Goal: Navigation & Orientation: Find specific page/section

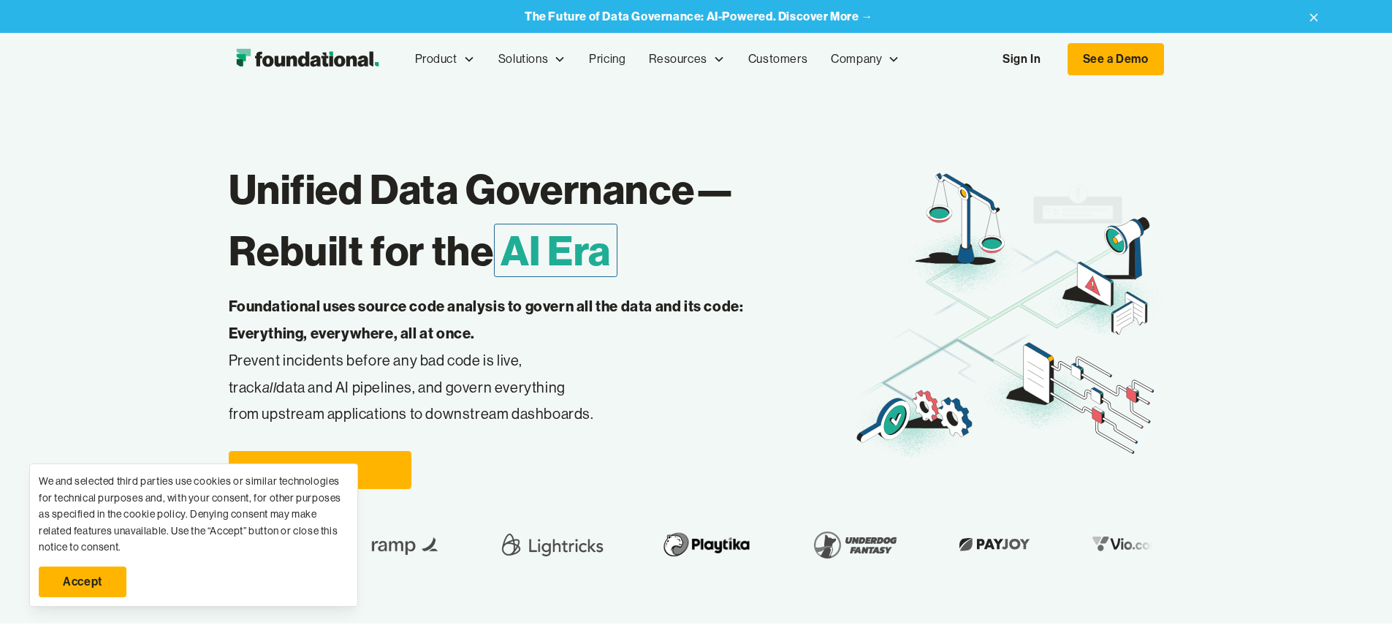
click at [83, 582] on link "Accept" at bounding box center [83, 581] width 88 height 31
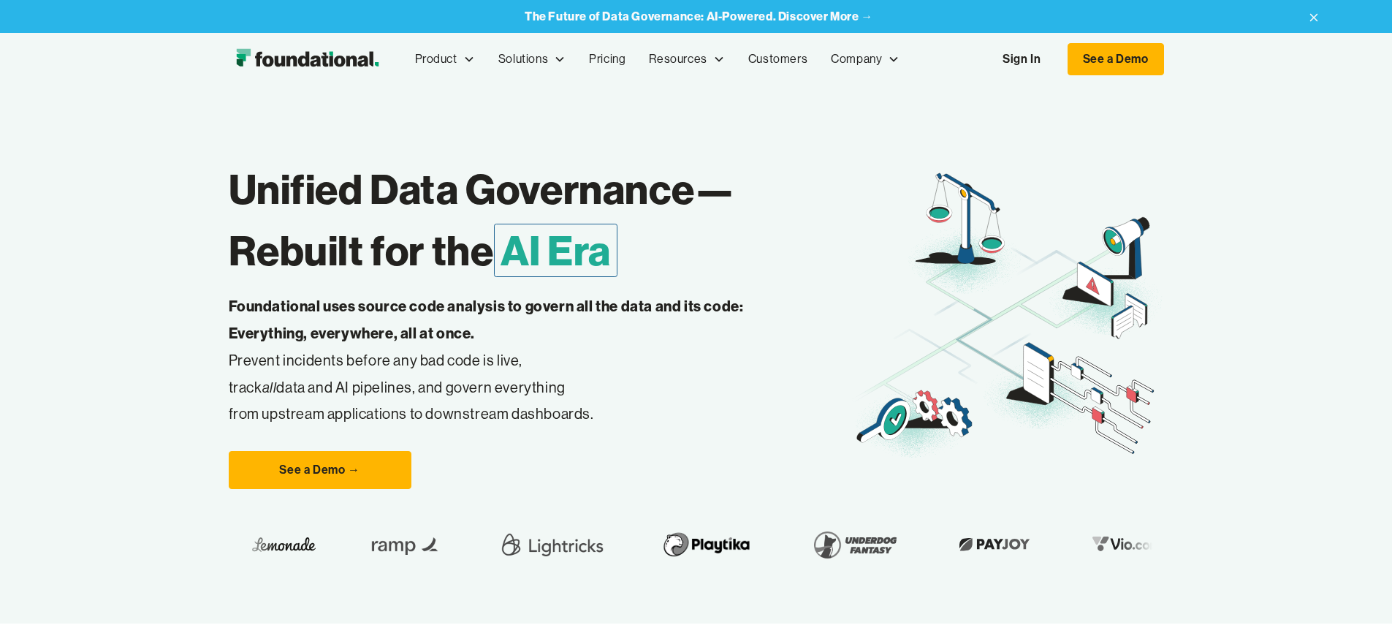
click at [1055, 59] on link "Sign In" at bounding box center [1021, 59] width 67 height 31
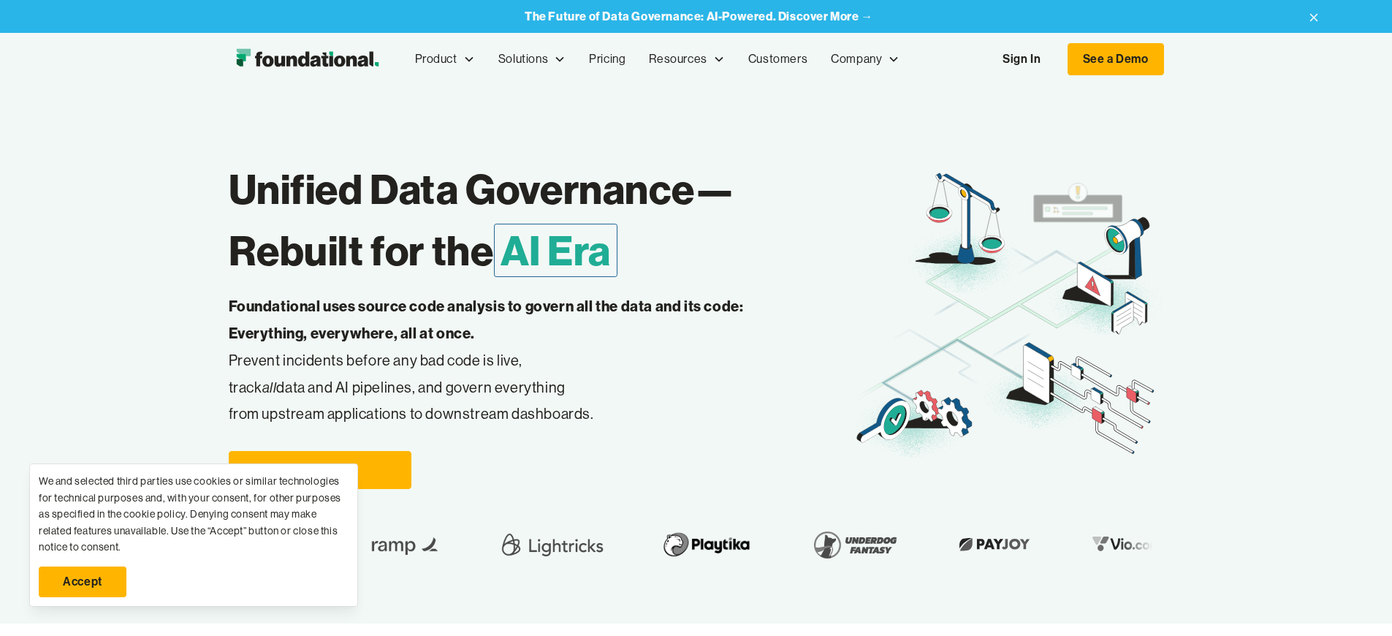
click at [1055, 59] on link "Sign In" at bounding box center [1021, 59] width 67 height 31
click at [83, 582] on link "Accept" at bounding box center [83, 581] width 88 height 31
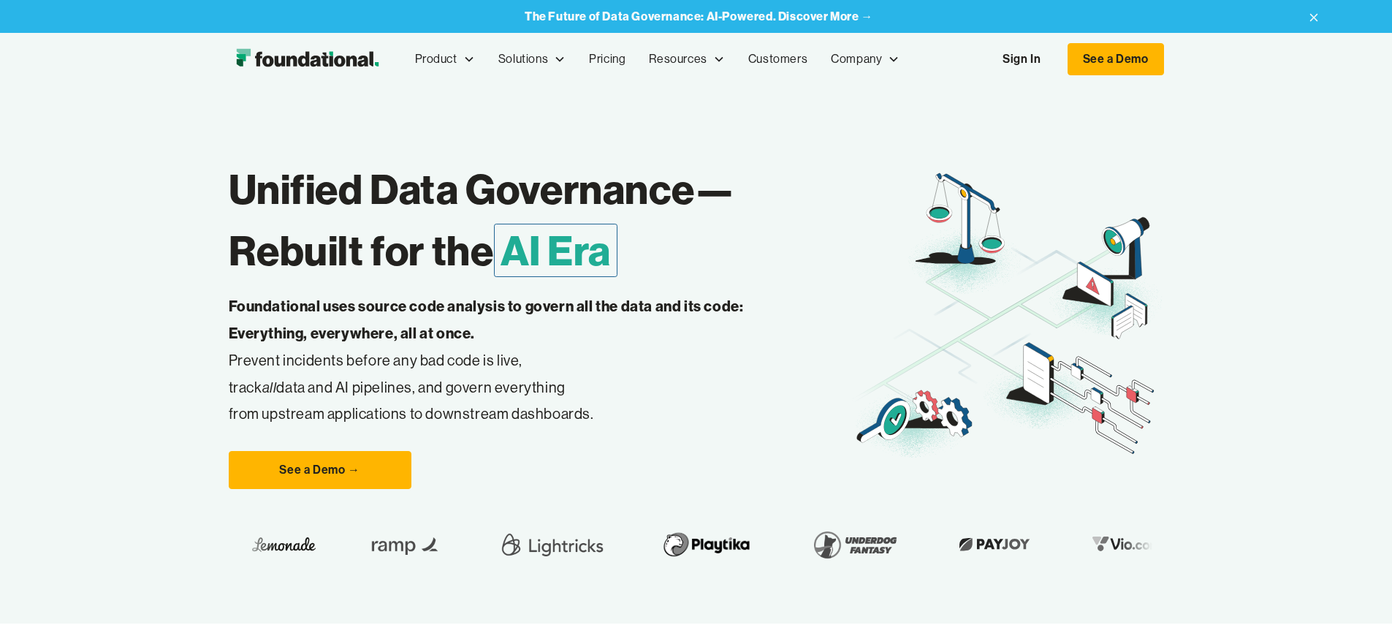
click at [1055, 59] on link "Sign In" at bounding box center [1021, 59] width 67 height 31
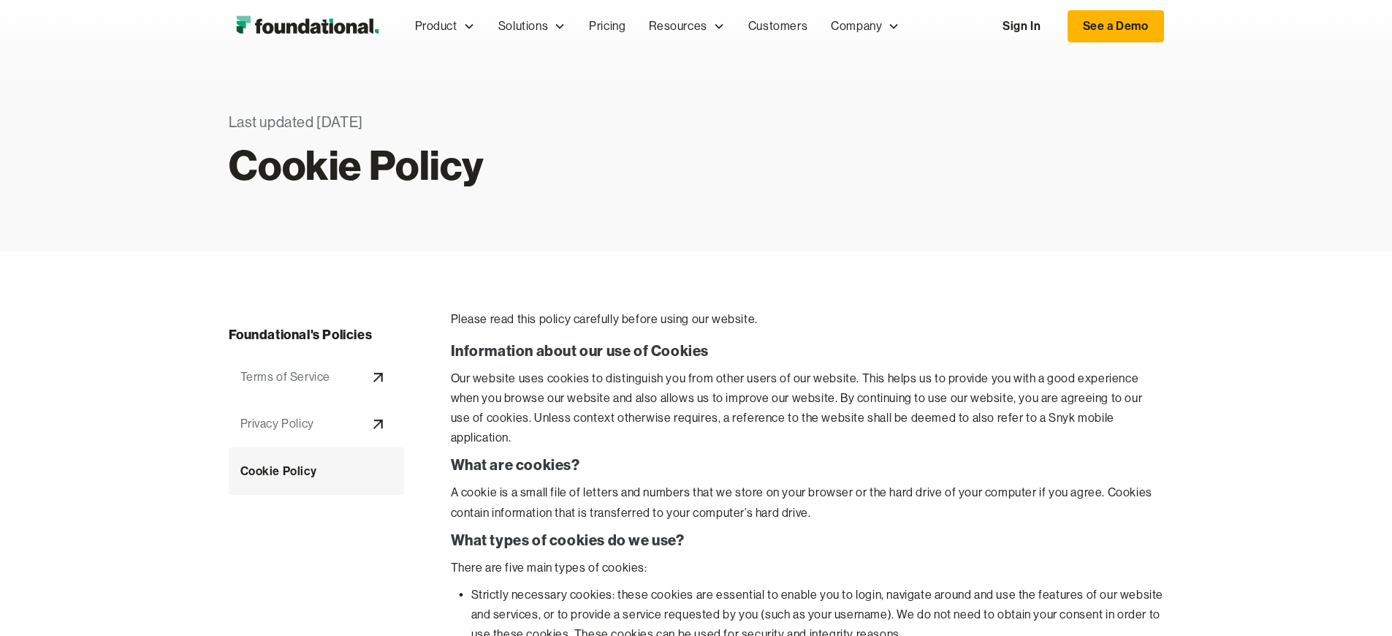
click at [1055, 26] on link "Sign In" at bounding box center [1021, 26] width 67 height 31
